Goal: Task Accomplishment & Management: Manage account settings

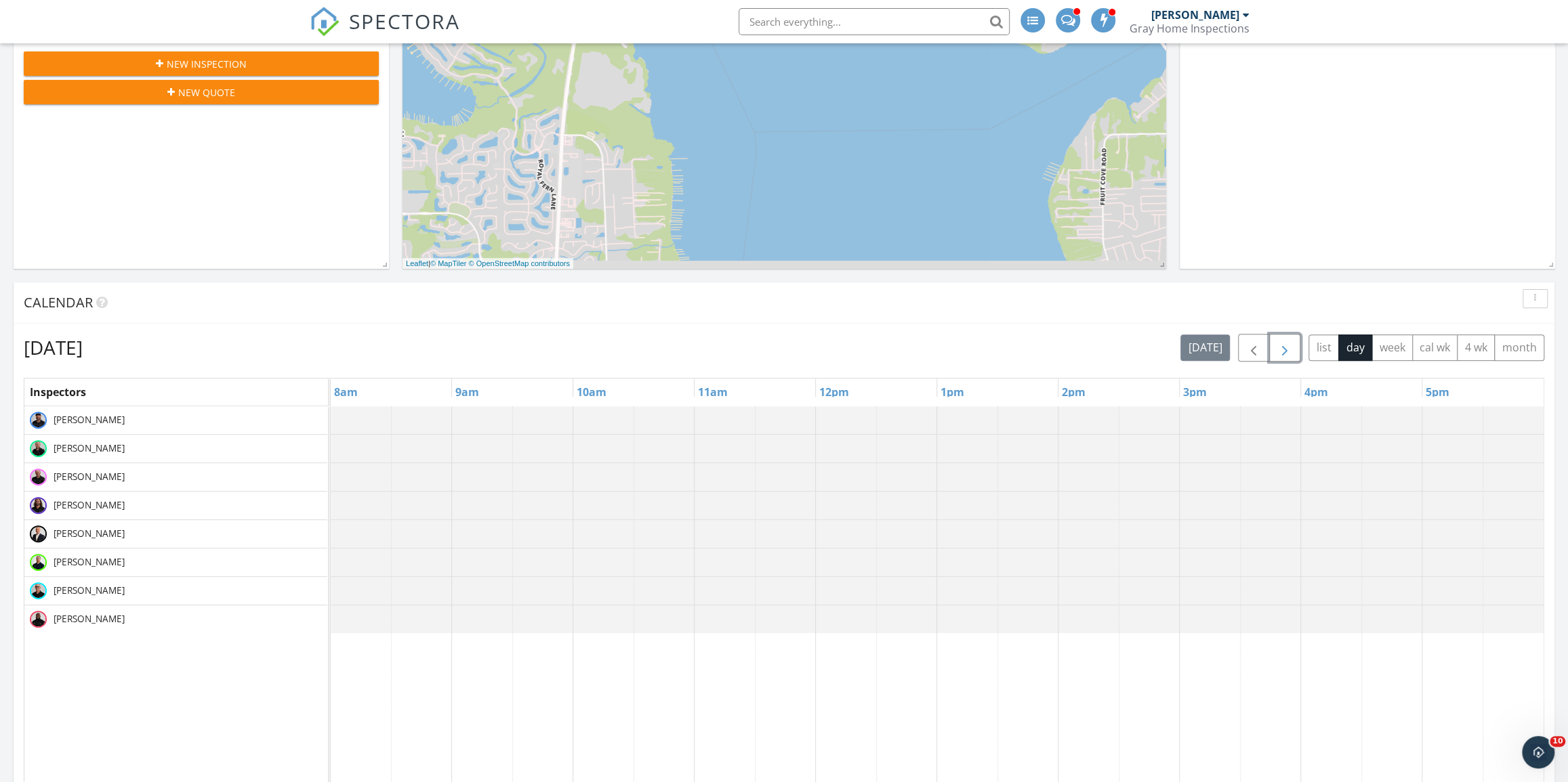
click at [1292, 352] on span "button" at bounding box center [1284, 347] width 16 height 16
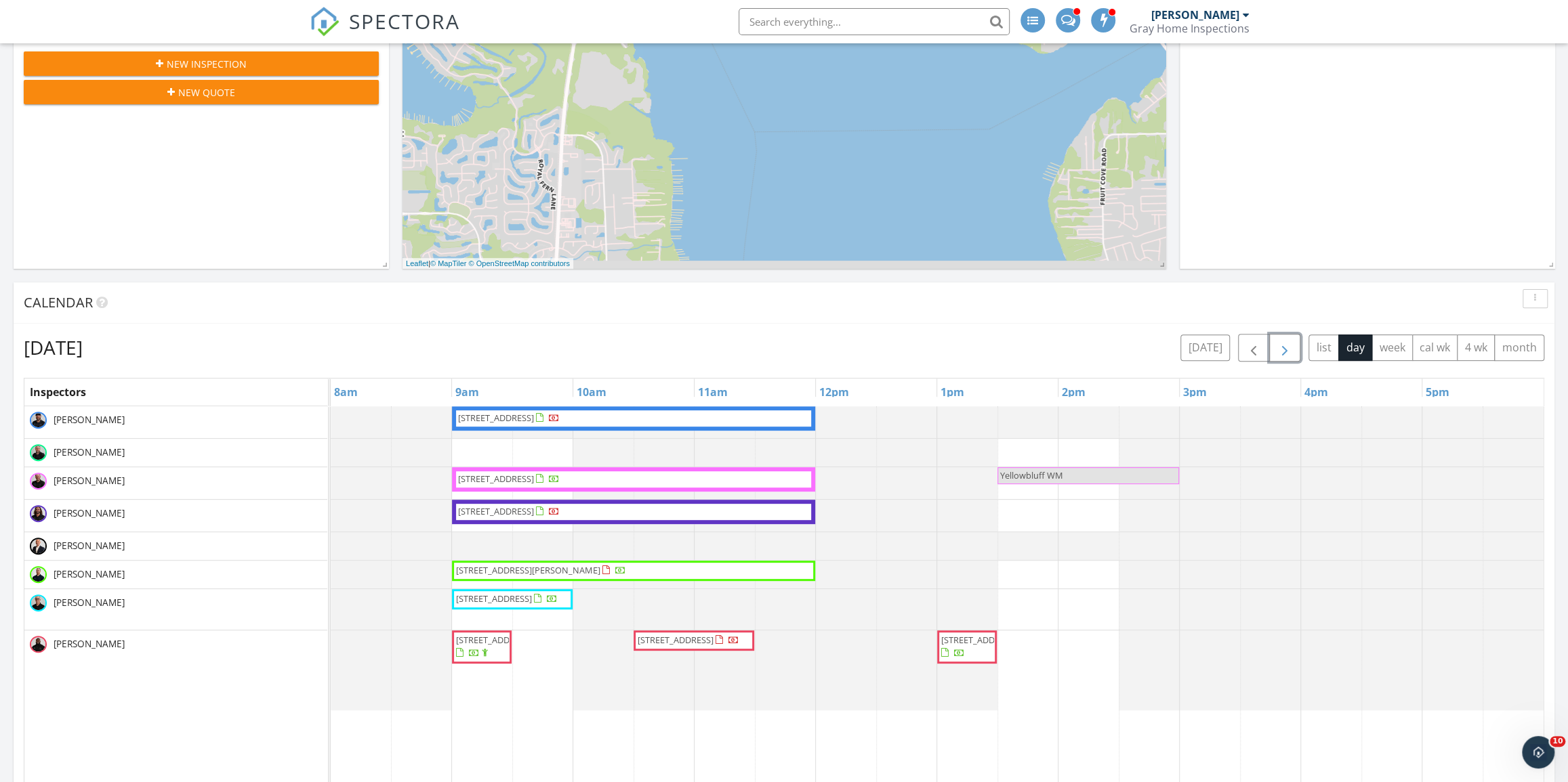
click at [1289, 344] on span "button" at bounding box center [1284, 347] width 16 height 16
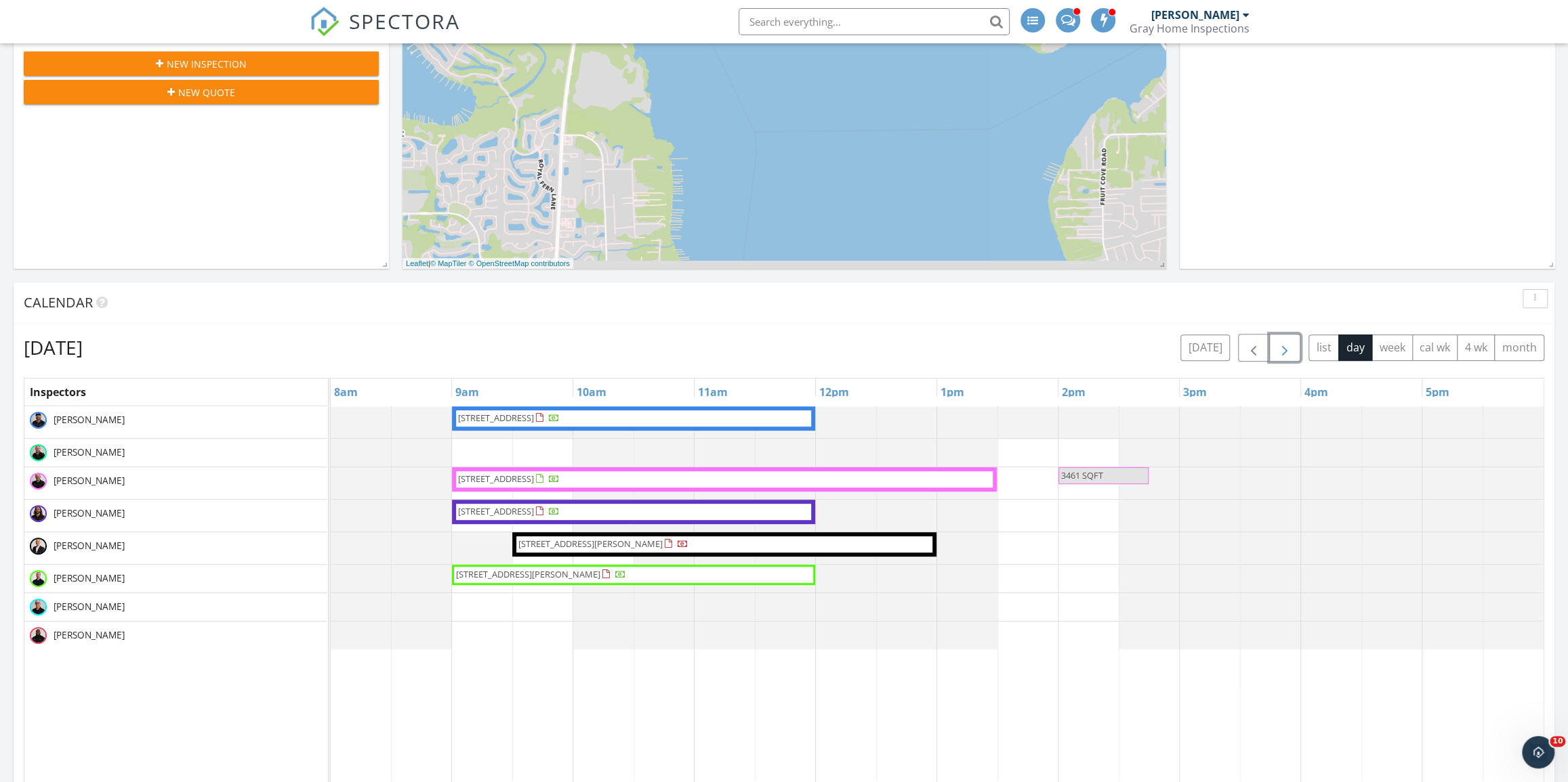
click at [1298, 343] on button "button" at bounding box center [1285, 347] width 32 height 28
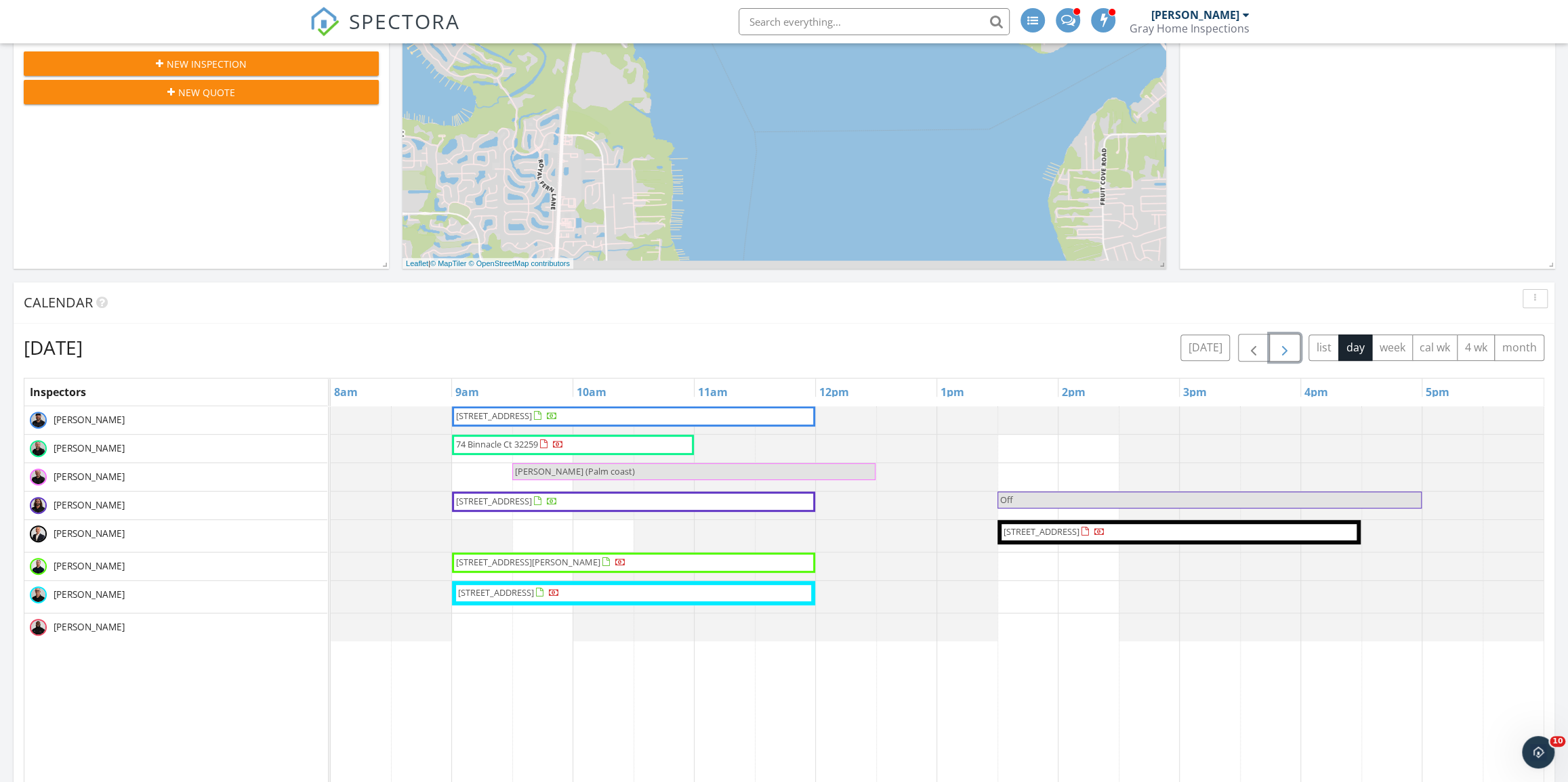
click at [1281, 344] on span "button" at bounding box center [1284, 347] width 16 height 16
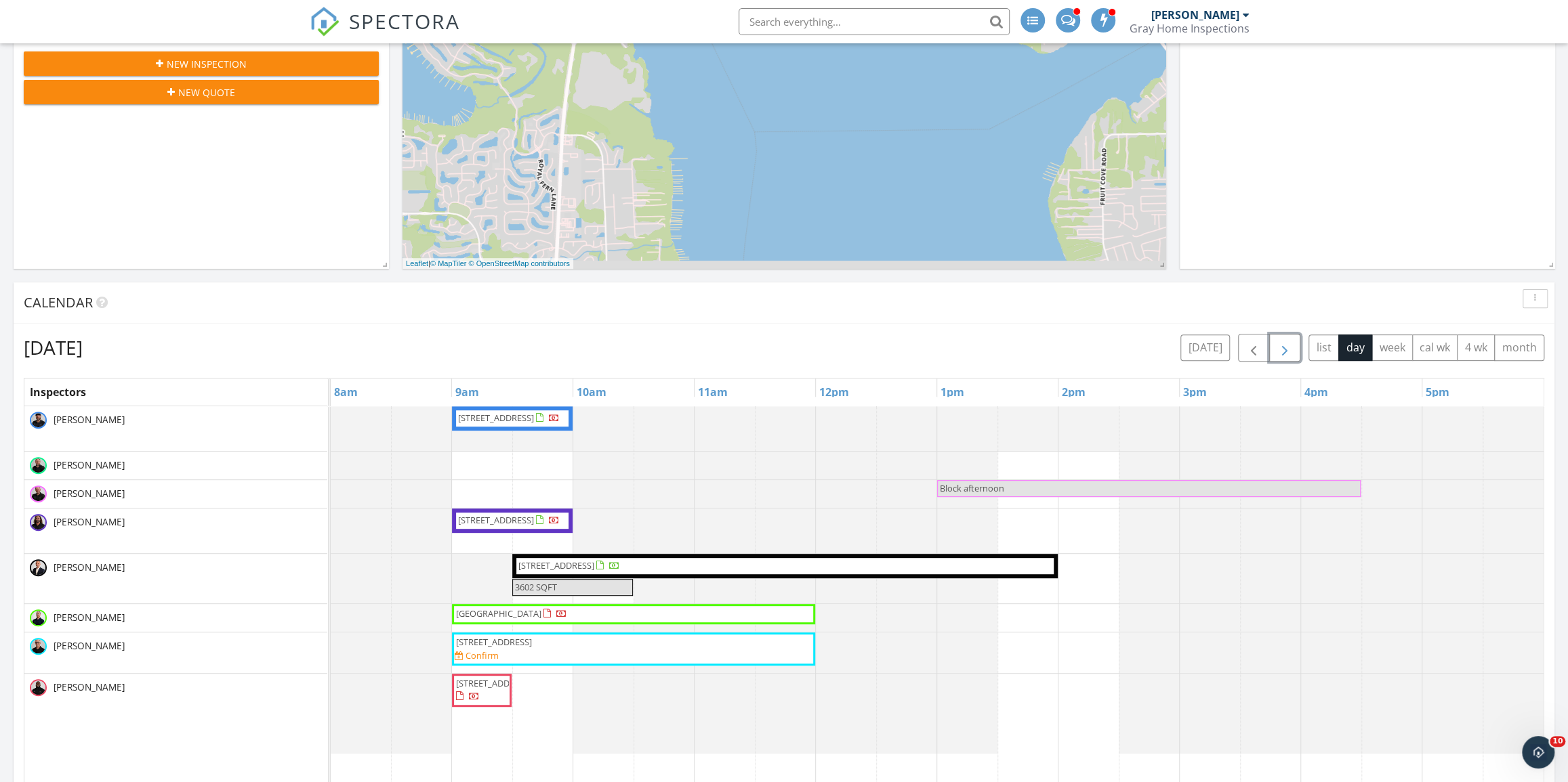
click at [1287, 352] on span "button" at bounding box center [1284, 347] width 16 height 16
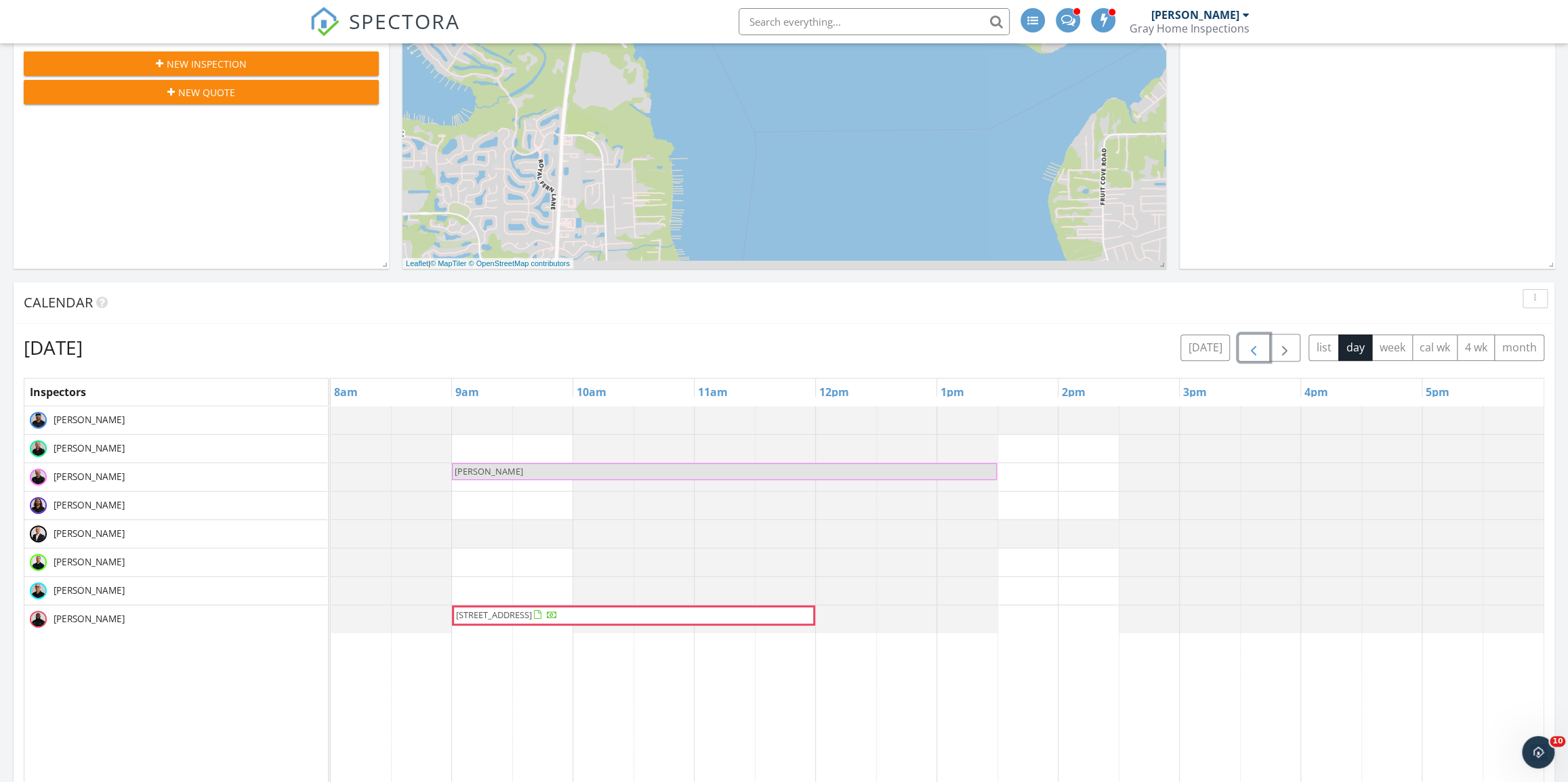
click at [1248, 344] on span "button" at bounding box center [1253, 347] width 16 height 16
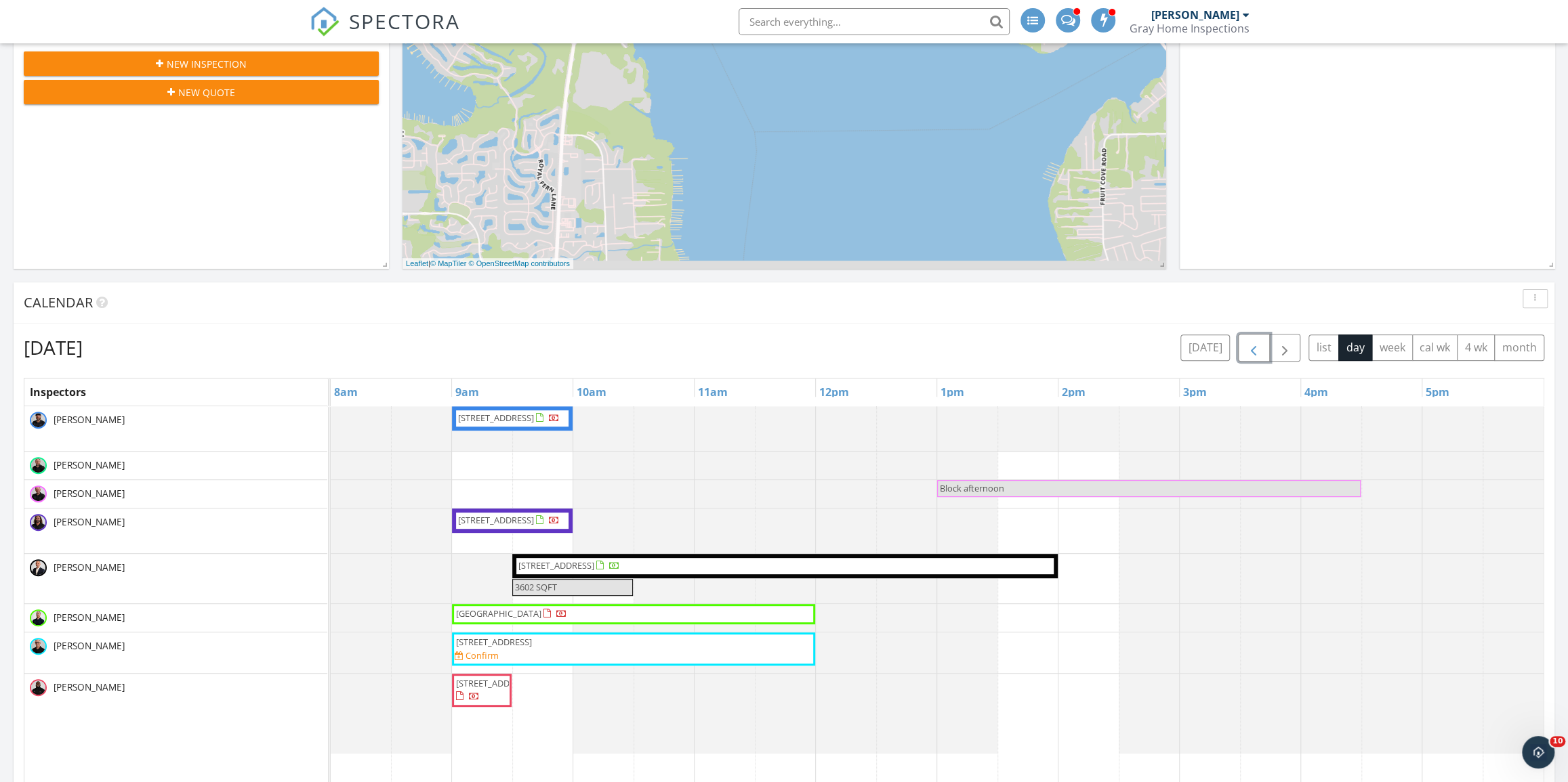
click at [553, 559] on span "988 Birdwood Dr, Orange Park 32073" at bounding box center [556, 565] width 76 height 12
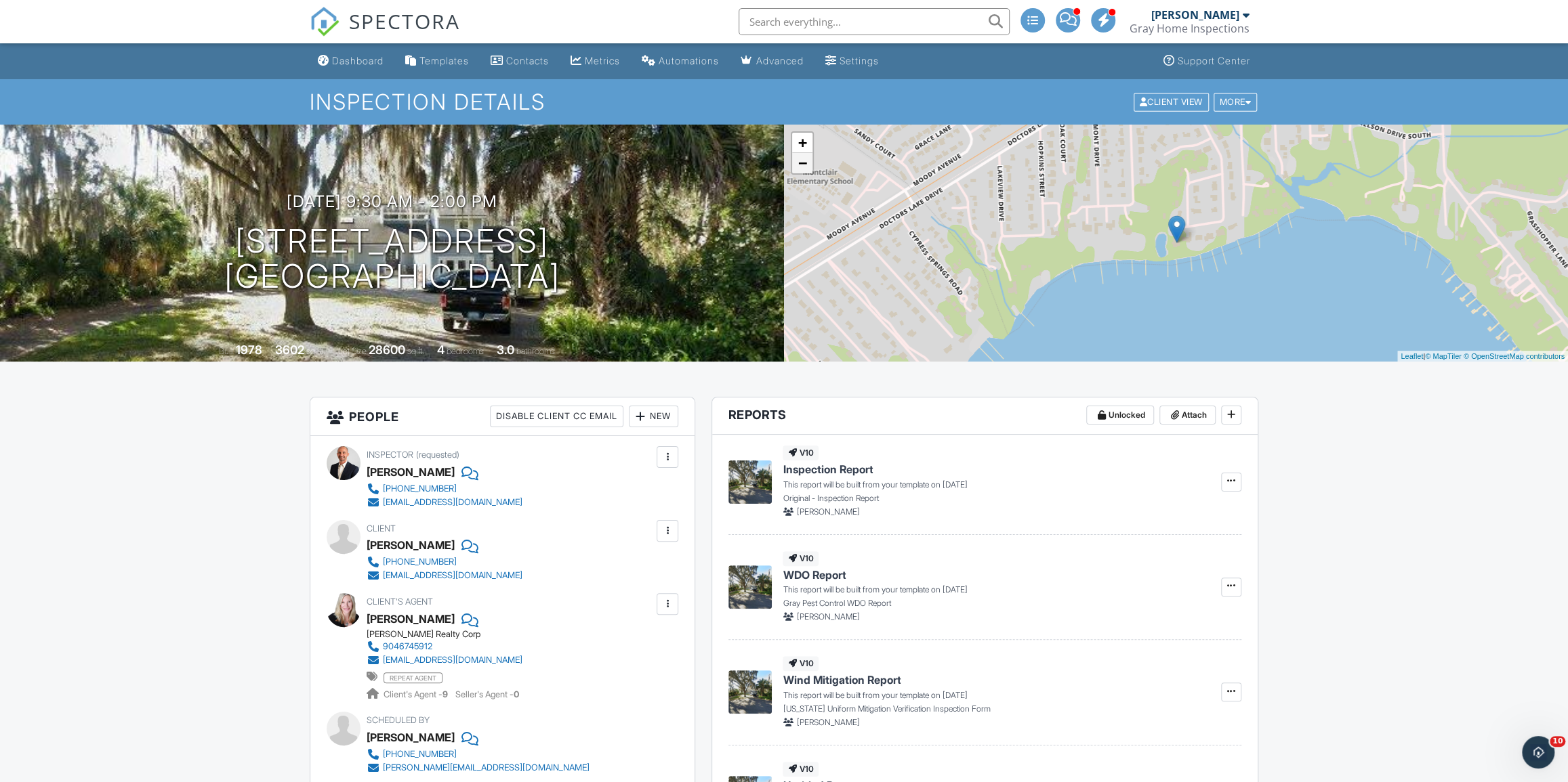
click at [797, 168] on link "−" at bounding box center [802, 163] width 21 height 21
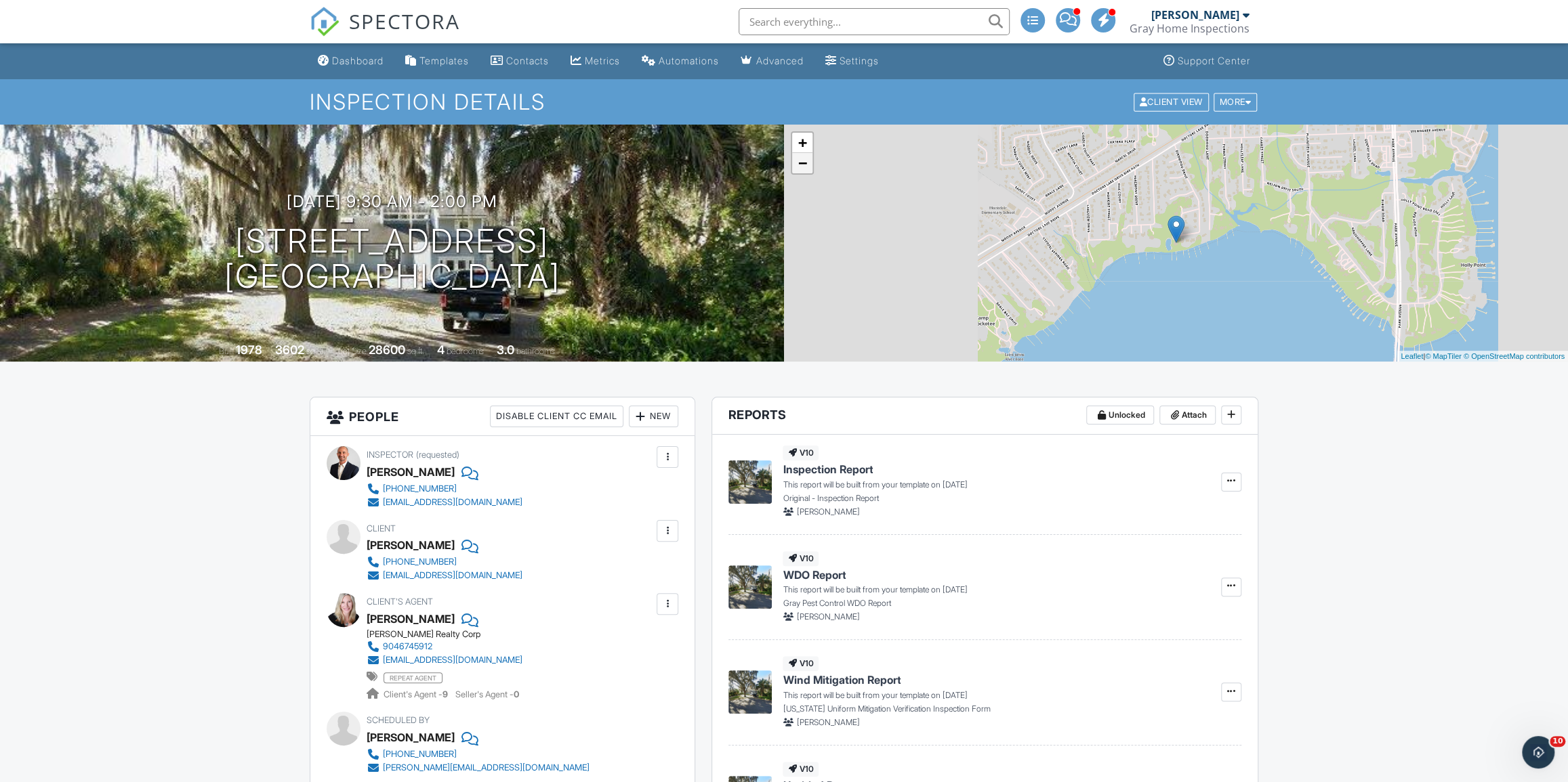
click at [797, 168] on link "−" at bounding box center [802, 163] width 21 height 21
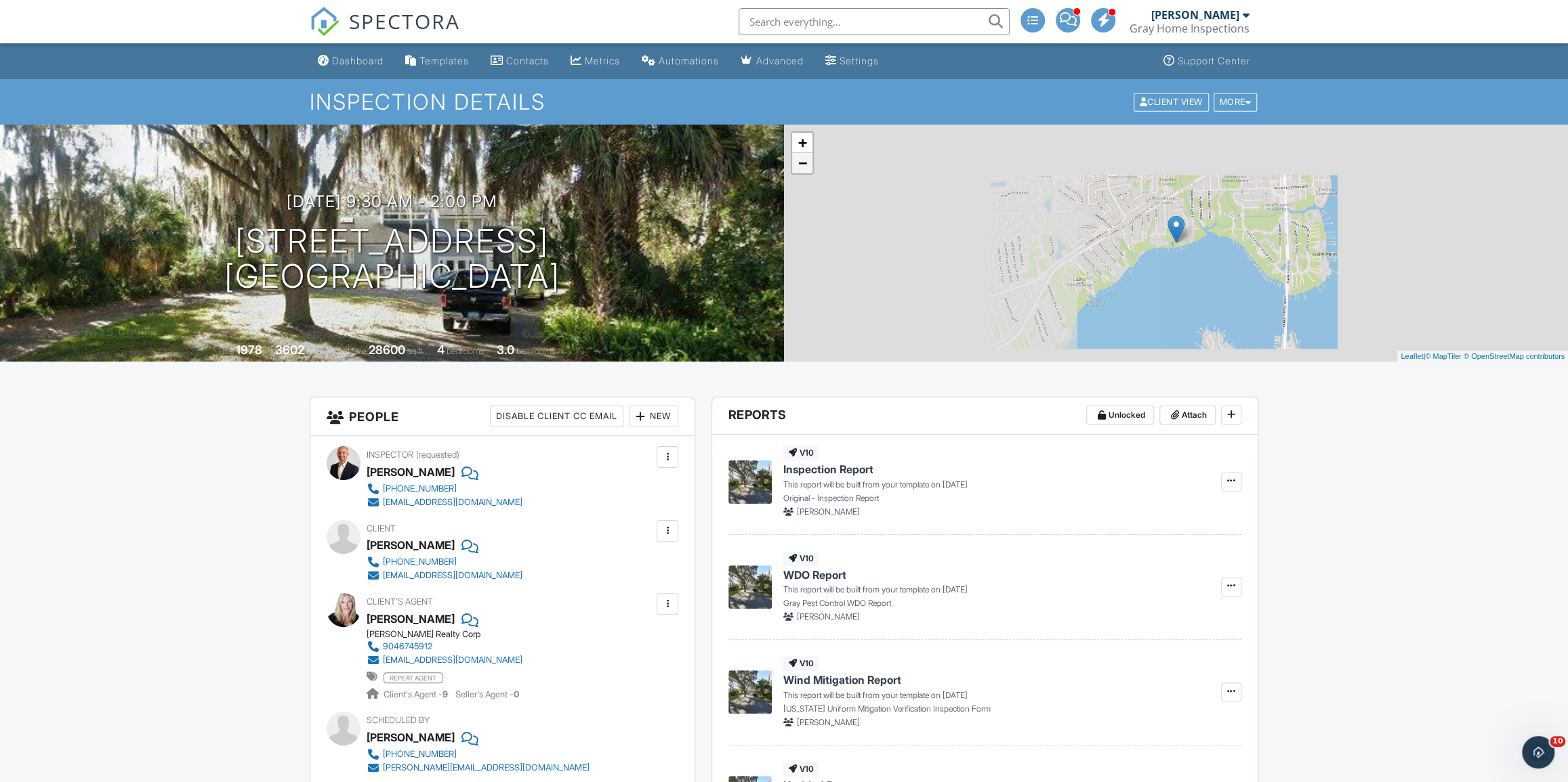
click at [797, 168] on link "−" at bounding box center [802, 163] width 21 height 21
